Goal: Communication & Community: Answer question/provide support

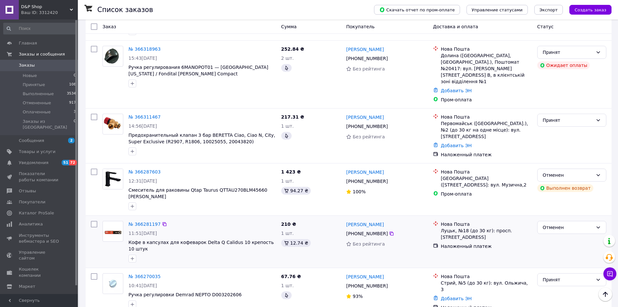
scroll to position [357, 0]
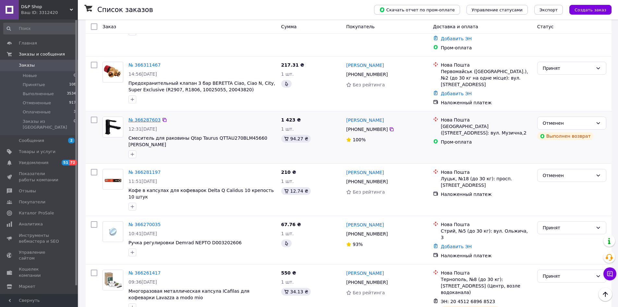
click at [145, 117] on link "№ 366287603" at bounding box center [145, 119] width 32 height 5
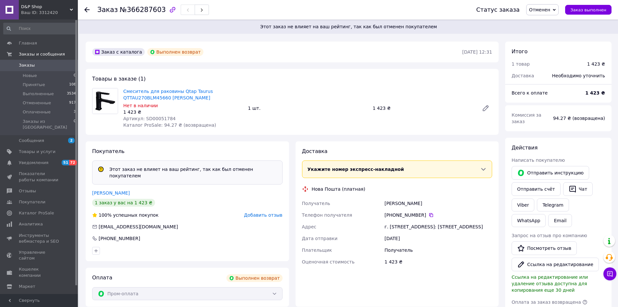
click at [265, 212] on span "Добавить отзыв" at bounding box center [263, 214] width 38 height 5
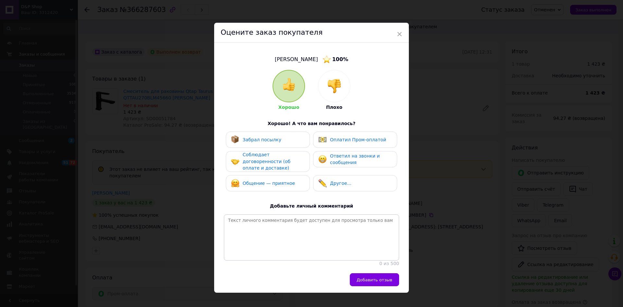
click at [331, 93] on div at bounding box center [334, 86] width 32 height 32
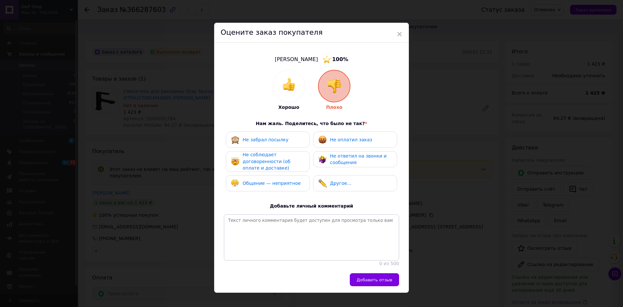
click at [280, 185] on div "Общение — неприятное" at bounding box center [272, 183] width 58 height 7
click at [321, 183] on img at bounding box center [322, 183] width 8 height 8
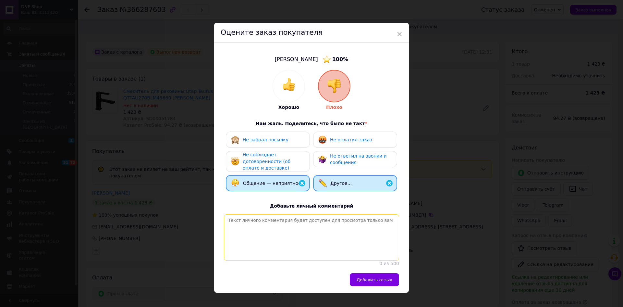
click at [319, 228] on textarea at bounding box center [311, 237] width 175 height 46
type textarea "X"
type textarea "N"
type textarea "Таким товарищам, только на рынке покупать товары. Весь такой правильный."
click at [366, 281] on span "Добавить отзыв" at bounding box center [375, 279] width 36 height 5
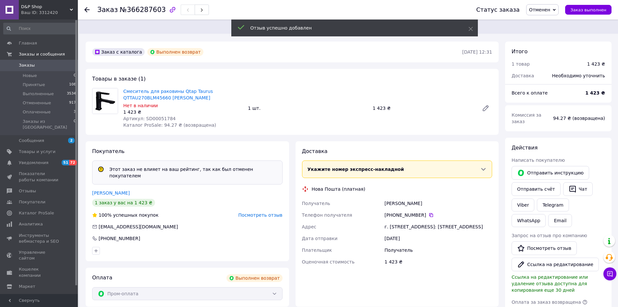
click at [44, 69] on link "Заказы 0" at bounding box center [40, 65] width 80 height 11
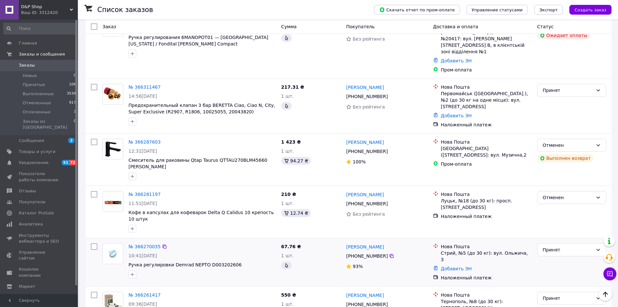
scroll to position [325, 0]
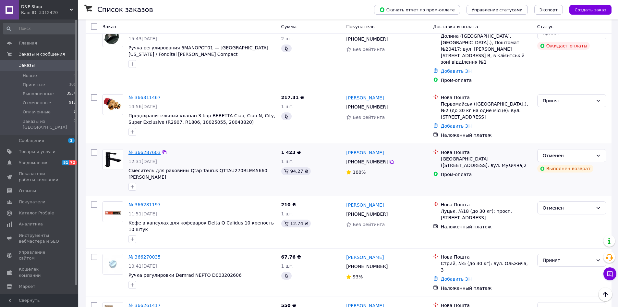
click at [141, 150] on link "№ 366287603" at bounding box center [145, 152] width 32 height 5
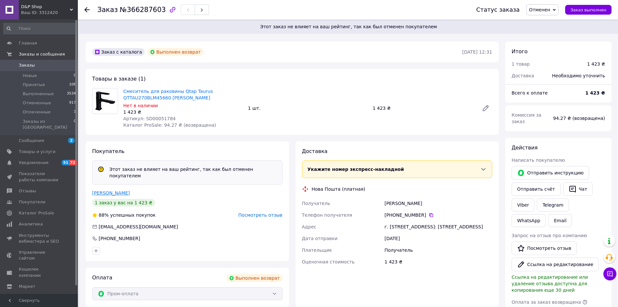
click at [100, 190] on link "кучер Олег" at bounding box center [111, 192] width 38 height 5
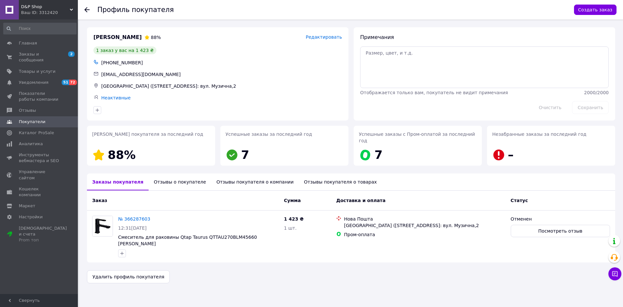
click at [175, 178] on div "Отзывы о покупателе" at bounding box center [180, 181] width 63 height 17
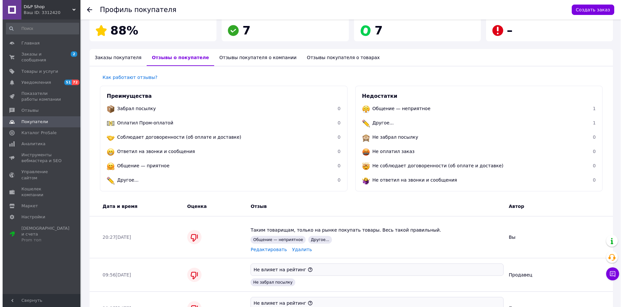
scroll to position [135, 0]
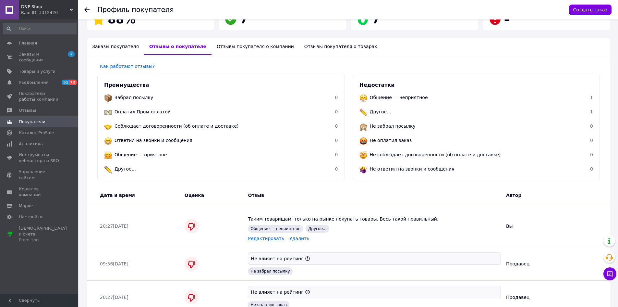
click at [262, 236] on span "Редактировать" at bounding box center [266, 238] width 36 height 5
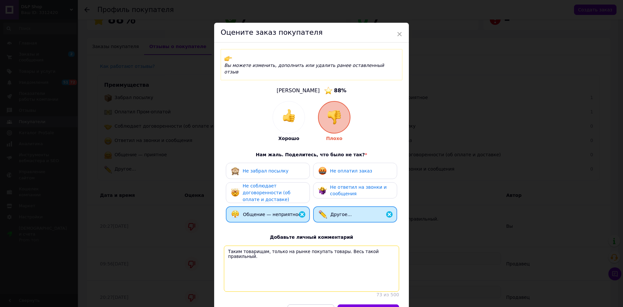
click at [386, 245] on textarea "Таким товарищам, только на рынке покупать товары. Весь такой правильный." at bounding box center [311, 268] width 175 height 46
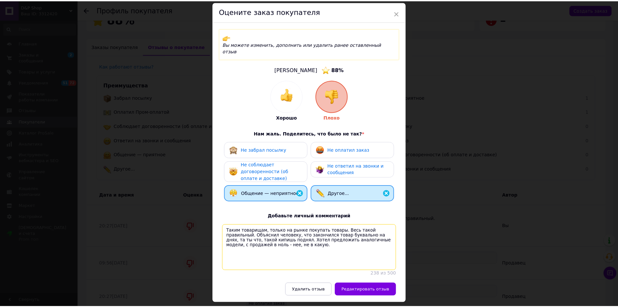
scroll to position [31, 0]
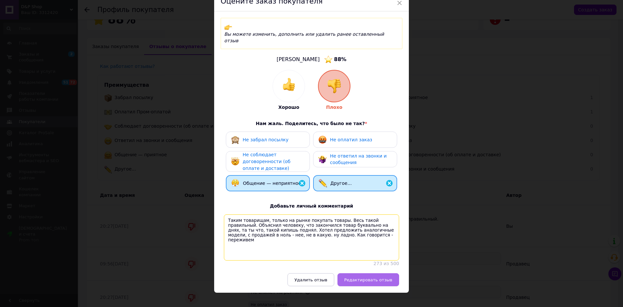
type textarea "Таким товарищам, только на рынке покупать товары. Весь такой правильный. Объясн…"
click at [373, 277] on span "Редактировать отзыв" at bounding box center [368, 279] width 48 height 5
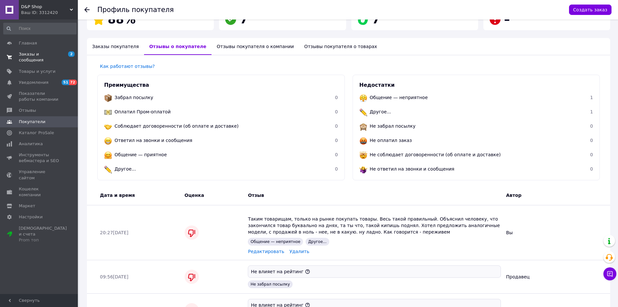
click at [20, 54] on span "Заказы и сообщения" at bounding box center [39, 57] width 41 height 12
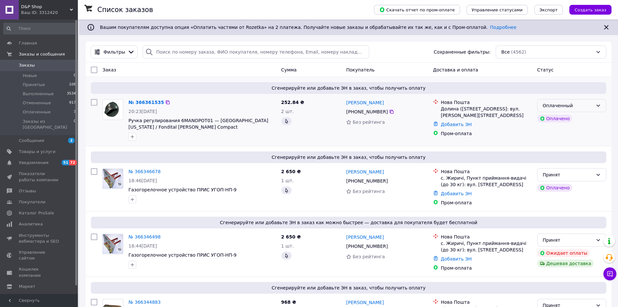
drag, startPoint x: 571, startPoint y: 101, endPoint x: 570, endPoint y: 107, distance: 6.0
click at [571, 102] on div "Оплаченный" at bounding box center [572, 105] width 69 height 13
click at [557, 117] on li "Принят" at bounding box center [572, 120] width 68 height 12
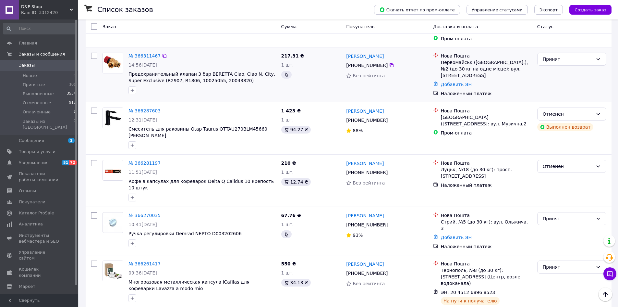
scroll to position [357, 0]
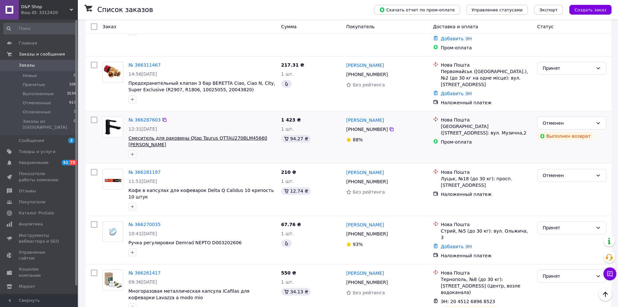
click at [180, 135] on span "Смеситель для раковины Qtap Taurus QTTAU270BLM45660 [PERSON_NAME]" at bounding box center [198, 141] width 139 height 12
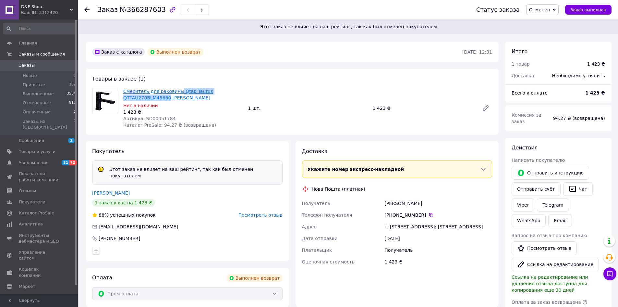
drag, startPoint x: 176, startPoint y: 85, endPoint x: 165, endPoint y: 99, distance: 18.2
click at [165, 99] on div "Товары в заказе (1) Смеситель для раковины Qtap Taurus QTTAU270BLM45660 Black M…" at bounding box center [292, 102] width 413 height 66
copy link "Qtap Taurus QTTAU270BLM45660"
click at [20, 44] on span "Главная" at bounding box center [28, 43] width 18 height 6
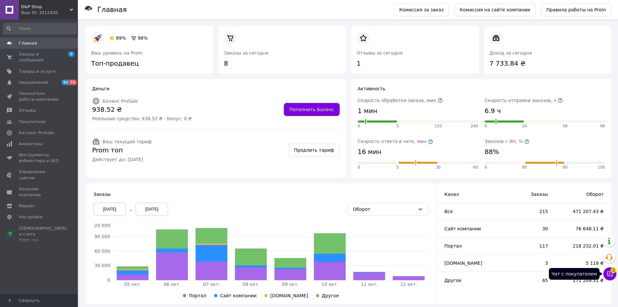
click at [611, 272] on icon at bounding box center [610, 273] width 6 height 6
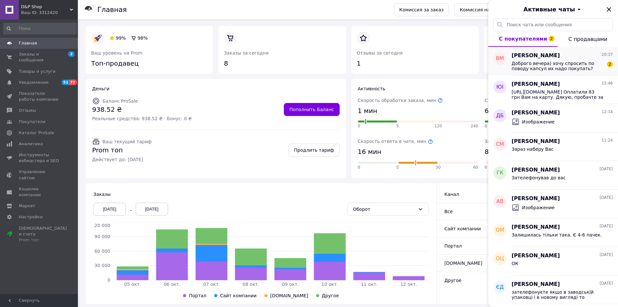
click at [577, 71] on div "Вікторія Мантельчук 20:37 Доброго вечера) хочу спросить по поводу капсул их над…" at bounding box center [565, 61] width 106 height 29
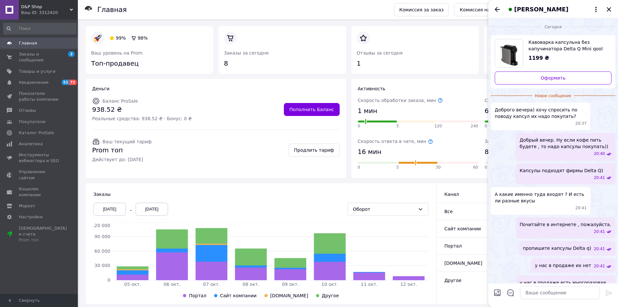
click at [611, 10] on icon "Закрыть" at bounding box center [609, 10] width 8 height 8
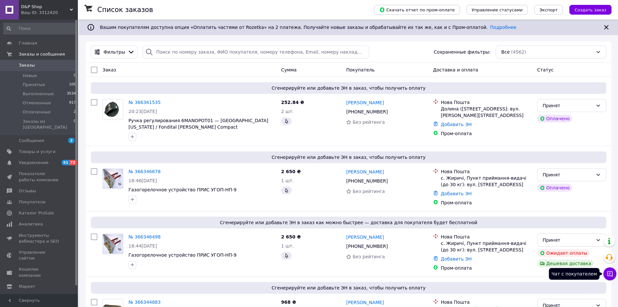
click at [610, 275] on icon at bounding box center [610, 273] width 6 height 6
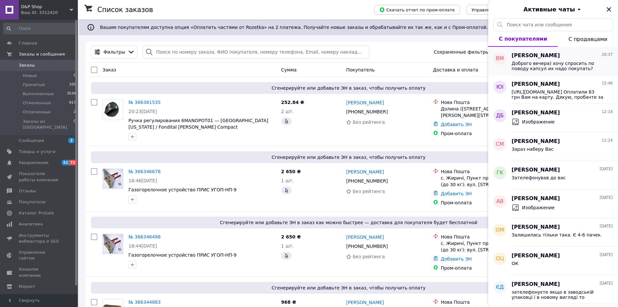
click at [589, 70] on span "Доброго вечера) хочу спросить по поводу капсул их надо покупать?" at bounding box center [558, 66] width 92 height 10
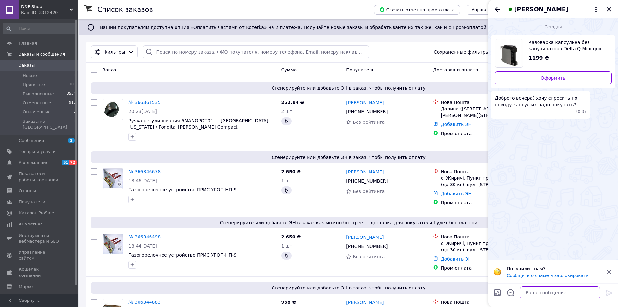
click at [552, 291] on textarea at bounding box center [560, 292] width 80 height 13
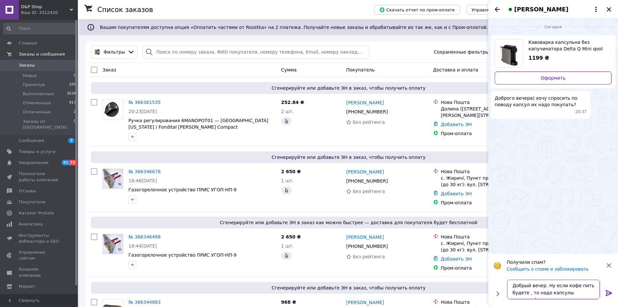
type textarea "Добрый вечер. Ну если кофе пить будете , то надо капсулы покупать))"
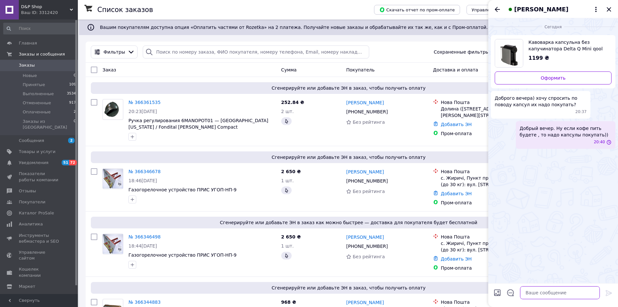
scroll to position [0, 0]
type textarea "Капсулы подходят фирмы Delta Q)"
type textarea "T"
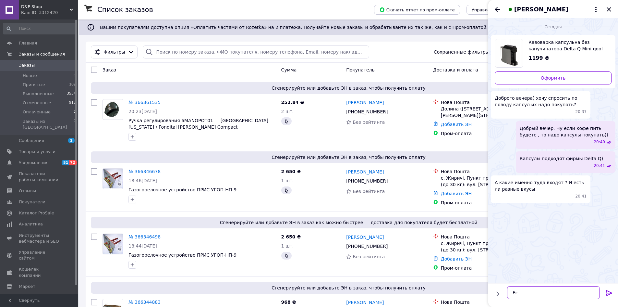
type textarea "[PERSON_NAME]"
type textarea "Ч"
type textarea "Почитайте в интернете , пожалуйста."
type textarea "пропишите капсулы Delta q)"
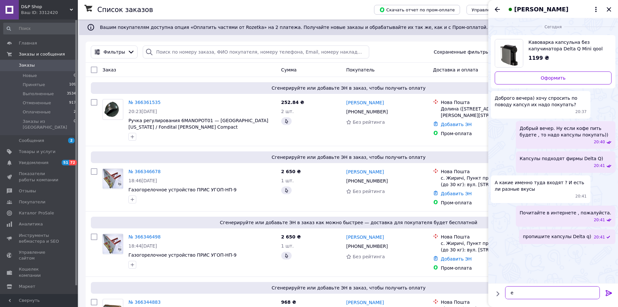
type textarea "e"
type textarea "у нас в продаже их нет"
type textarea "у нас в продаже есть многоразовая капсула"
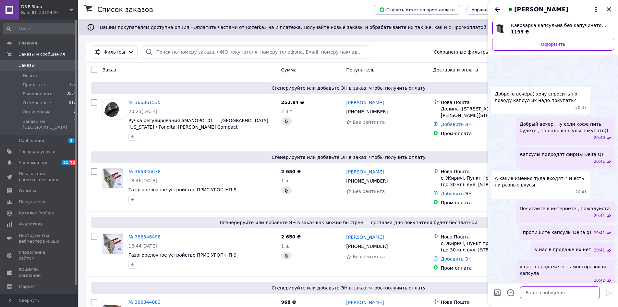
scroll to position [21, 0]
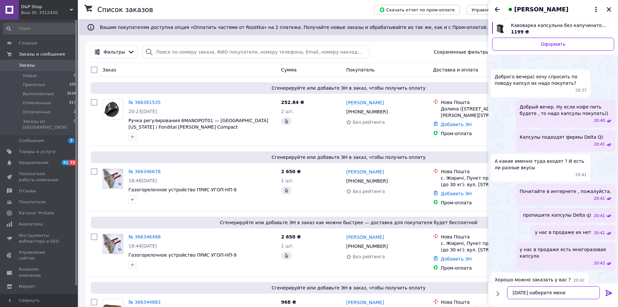
paste textarea "[PHONE_NUMBER] [PERSON_NAME]"
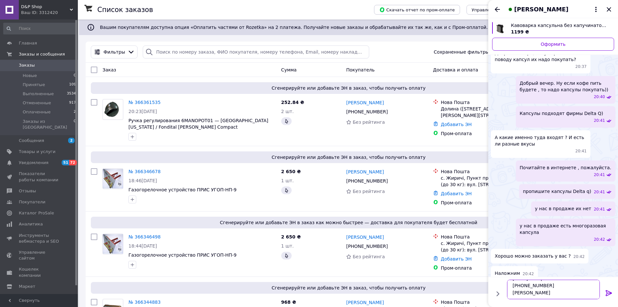
scroll to position [15, 0]
drag, startPoint x: 530, startPoint y: 288, endPoint x: 512, endPoint y: 288, distance: 17.9
click at [512, 288] on textarea "[DATE] наберите меня [PHONE_NUMBER] [PERSON_NAME]" at bounding box center [553, 288] width 93 height 19
click at [555, 294] on textarea "[DATE] наберите меня [PHONE_NUMBER]" at bounding box center [553, 288] width 93 height 19
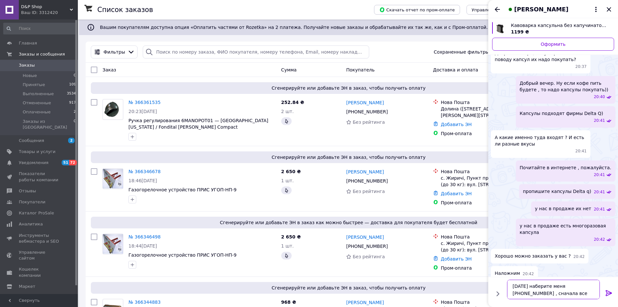
scroll to position [46, 0]
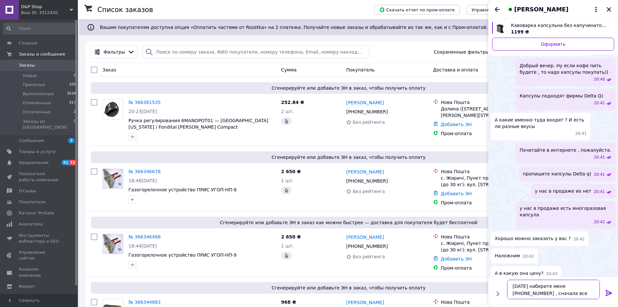
type textarea "[DATE] наберите меня [PHONE_NUMBER] , сначала все расскажу"
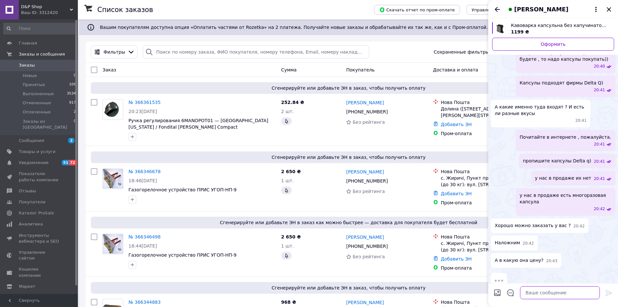
scroll to position [57, 0]
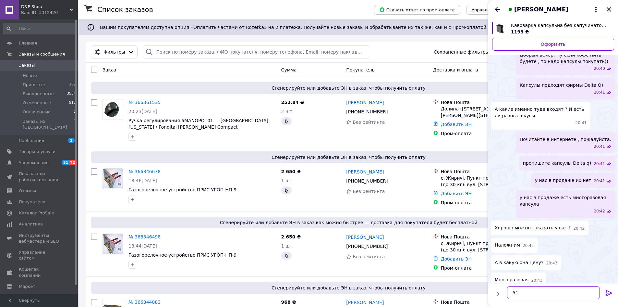
type textarea "5"
paste textarea "[DATE] наберите меня [PHONE_NUMBER] , сначала все расскажу"
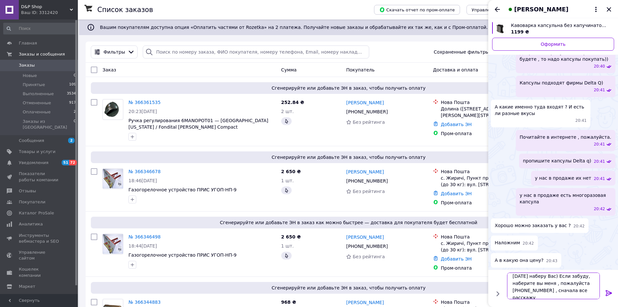
scroll to position [5, 0]
type textarea "[DATE] наберу Вас) Если забуду, наберите вы меня , пожалуйста [PHONE_NUMBER] , …"
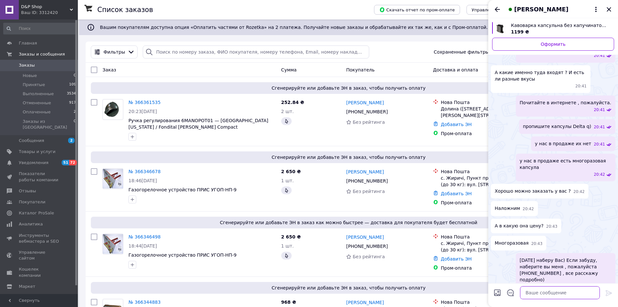
scroll to position [111, 0]
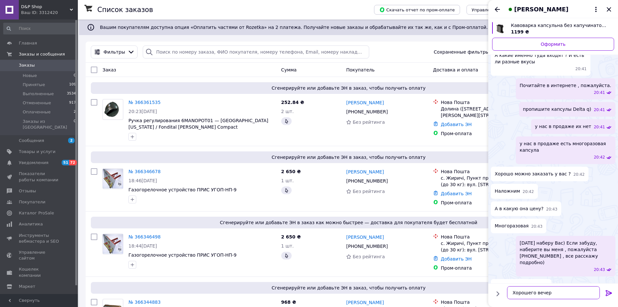
type textarea "Хорошего вечера"
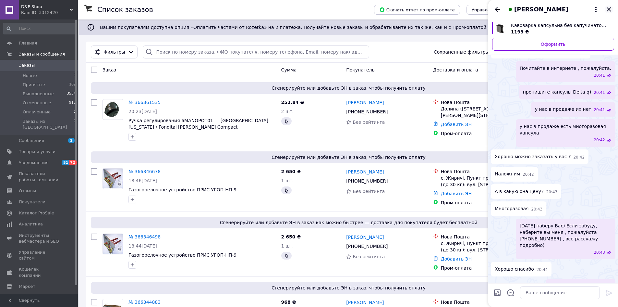
click at [607, 12] on icon "Закрыть" at bounding box center [609, 10] width 8 height 8
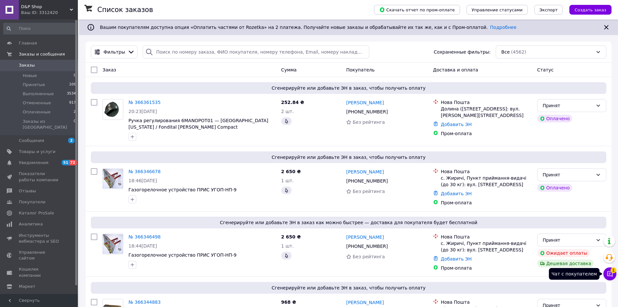
click at [614, 271] on span "1" at bounding box center [614, 270] width 6 height 6
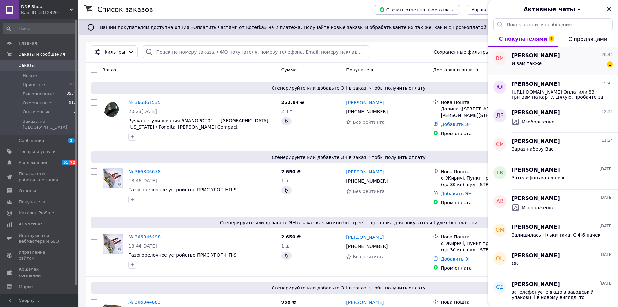
click at [548, 71] on div "[PERSON_NAME] 20:44 И вам также 1" at bounding box center [565, 61] width 106 height 29
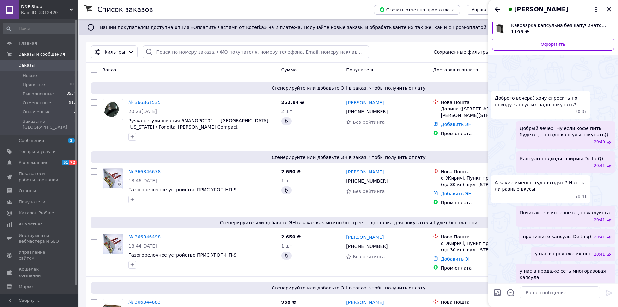
scroll to position [173, 0]
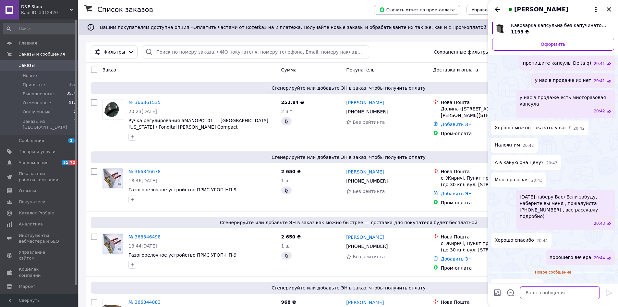
click at [551, 287] on textarea at bounding box center [560, 292] width 80 height 13
type textarea "C"
type textarea "[DEMOGRAPHIC_DATA])"
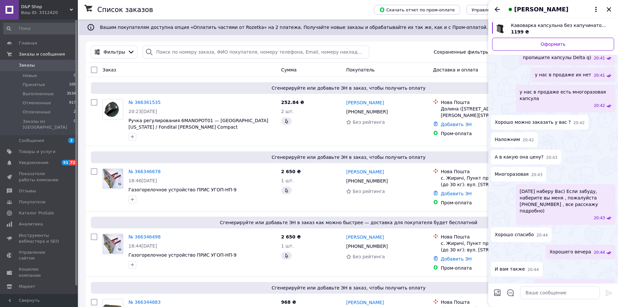
click at [608, 6] on icon "Закрыть" at bounding box center [609, 10] width 8 height 8
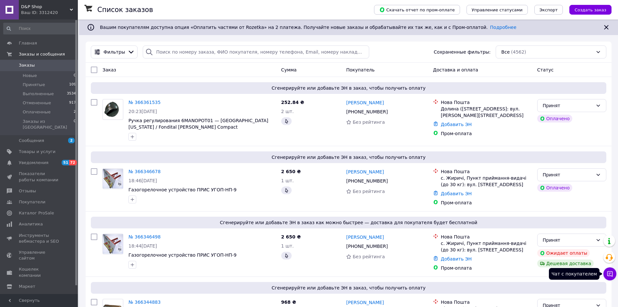
click at [612, 271] on icon at bounding box center [611, 274] width 6 height 6
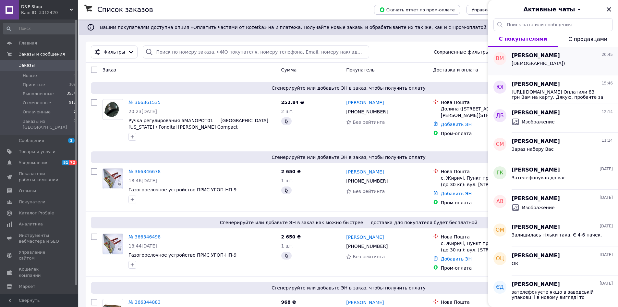
click at [565, 62] on div "[DEMOGRAPHIC_DATA])" at bounding box center [562, 64] width 101 height 10
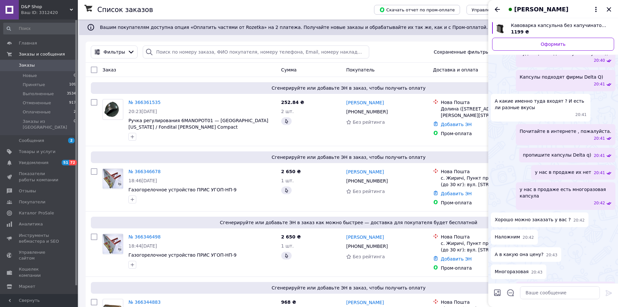
scroll to position [0, 0]
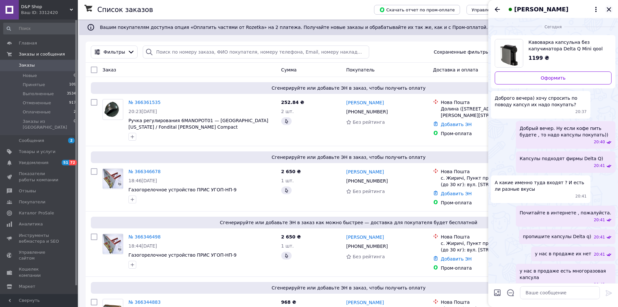
click at [607, 9] on icon "Закрыть" at bounding box center [609, 10] width 8 height 8
